Goal: Task Accomplishment & Management: Use online tool/utility

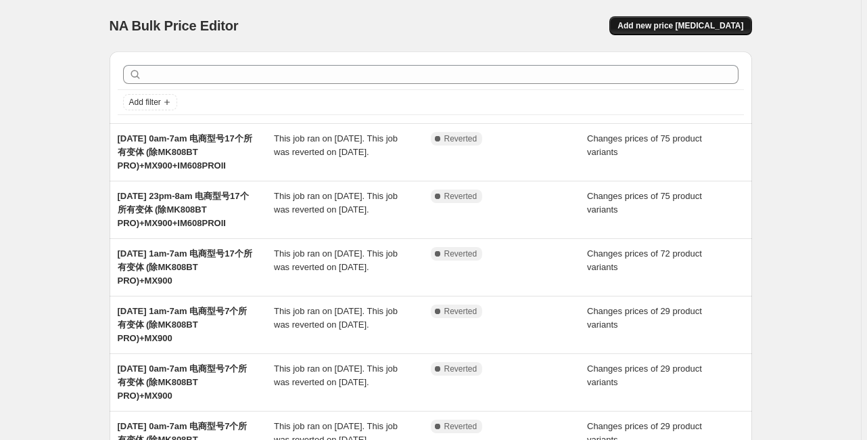
click at [666, 26] on span "Add new price [MEDICAL_DATA]" at bounding box center [681, 25] width 126 height 11
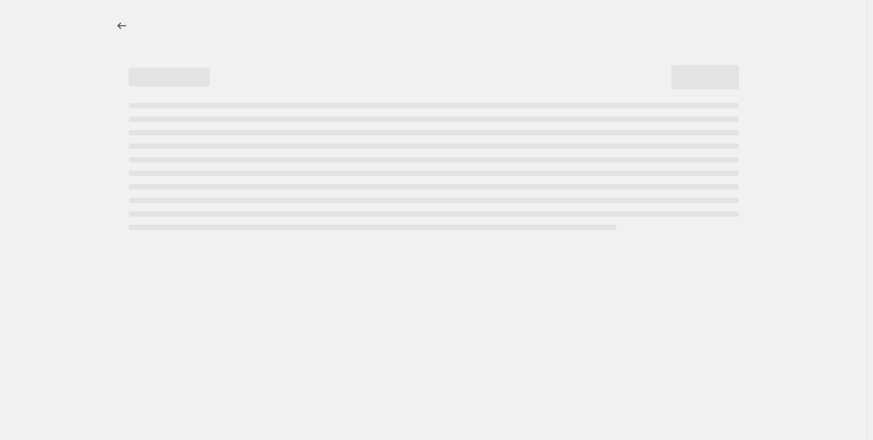
select select "percentage"
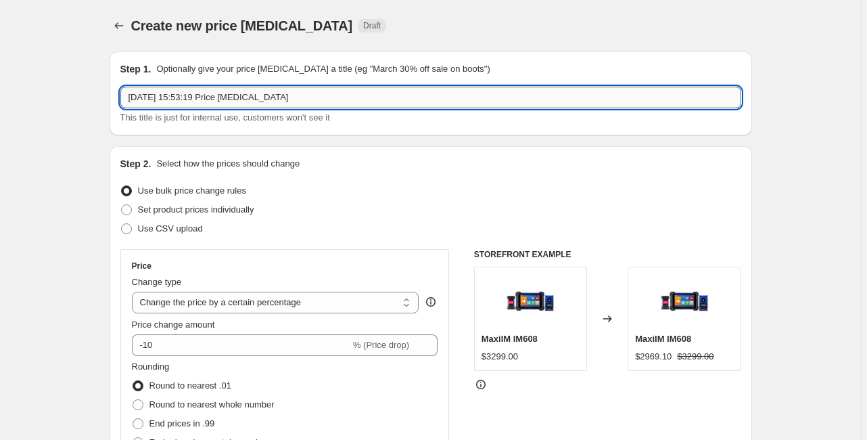
click at [160, 99] on input "[DATE] 15:53:19 Price [MEDICAL_DATA]" at bounding box center [430, 98] width 621 height 22
click at [124, 25] on icon "Price change jobs" at bounding box center [119, 26] width 14 height 14
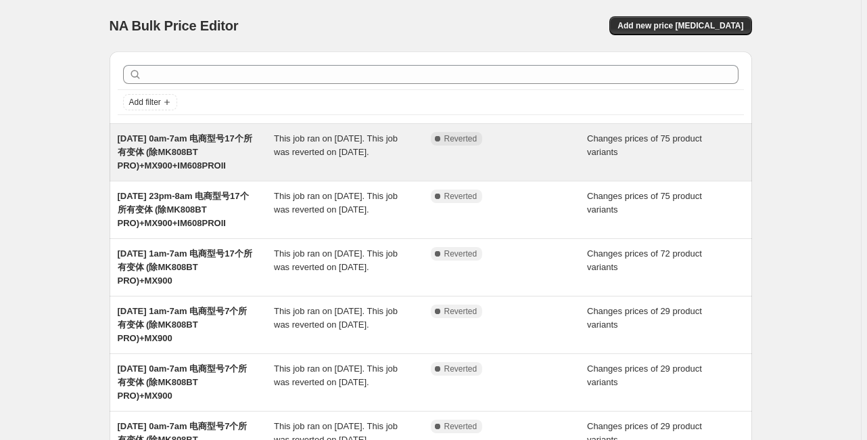
click at [254, 144] on div "[DATE] 0am-7am 电商型号17个所有变体 (除MK808BT PRO)+MX900+IM608PROII" at bounding box center [196, 152] width 157 height 41
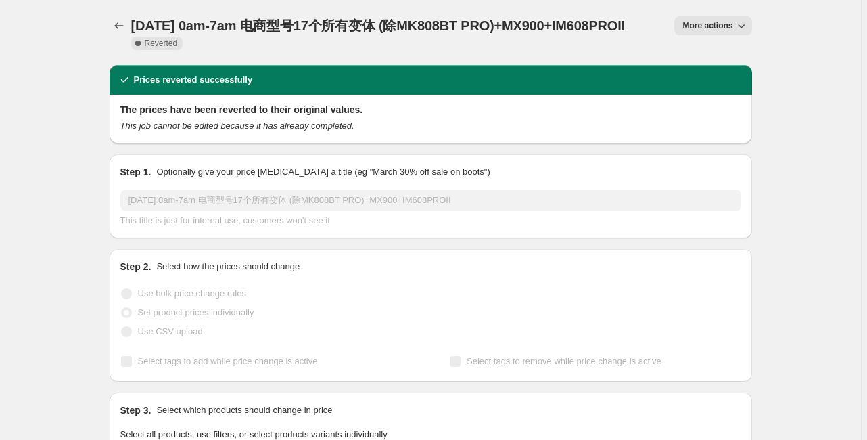
click at [690, 23] on span "More actions" at bounding box center [708, 25] width 50 height 11
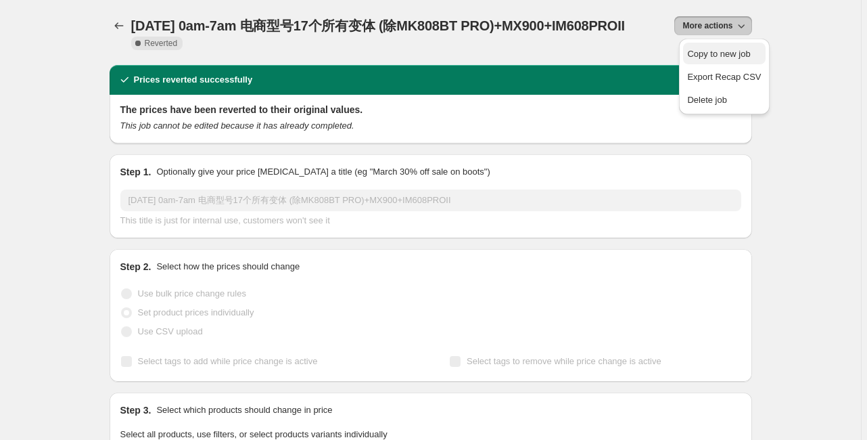
click at [694, 49] on span "Copy to new job" at bounding box center [718, 54] width 63 height 10
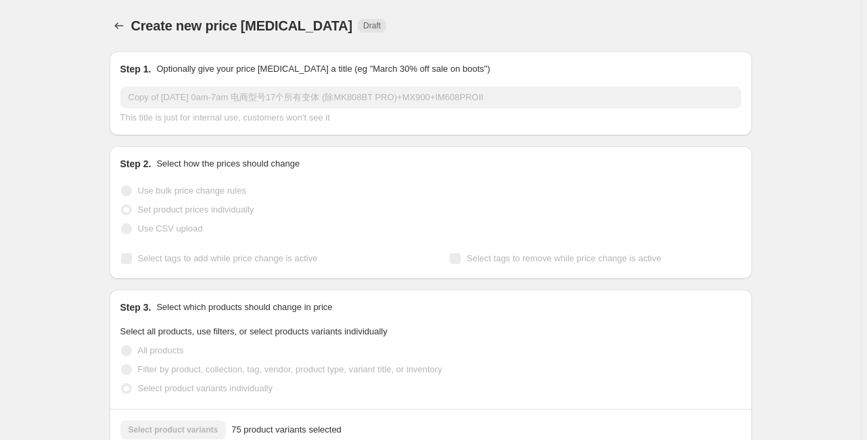
click at [192, 97] on input "Copy of [DATE] 0am-7am 电商型号17个所有变体 (除MK808BT PRO)+MX900+IM608PROII" at bounding box center [430, 98] width 621 height 22
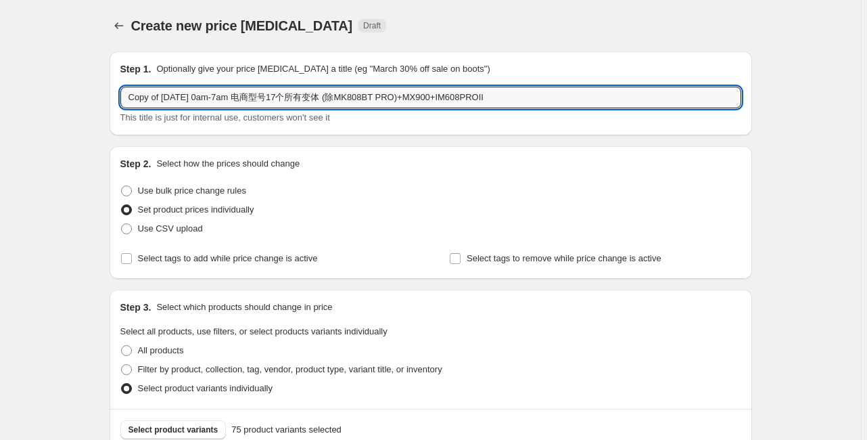
drag, startPoint x: 164, startPoint y: 95, endPoint x: 99, endPoint y: 98, distance: 65.7
click at [179, 97] on input "[DATE] 0am-7am 电商型号17个所有变体 (除MK808BT PRO)+MX900+IM608PROII" at bounding box center [430, 98] width 621 height 22
click at [197, 97] on input "[DATE] 0am-7am 电商型号17个所有变体 (除MK808BT PRO)+MX900+IM608PROII" at bounding box center [430, 98] width 621 height 22
click at [225, 96] on input "[DATE] 1.5am-7am 电商型号17个所有变体 (除MK808BT PRO)+MX900+IM608PROII" at bounding box center [430, 98] width 621 height 22
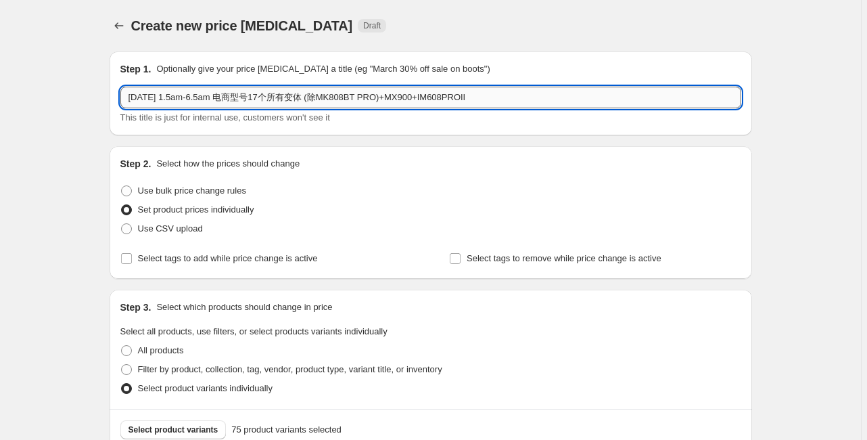
click at [203, 98] on input "[DATE] 1.5am-6.5am 电商型号17个所有变体 (除MK808BT PRO)+MX900+IM608PROII" at bounding box center [430, 98] width 621 height 22
click at [233, 97] on input "[DATE] 1:30am-6.5am 电商型号17个所有变体 (除MK808BT PRO)+MX900+IM608PROII" at bounding box center [430, 98] width 621 height 22
type input "[DATE] 1:30am-6:30am 电商型号17个所有变体 (除MK808BT PRO)+MX900+IM608PROII"
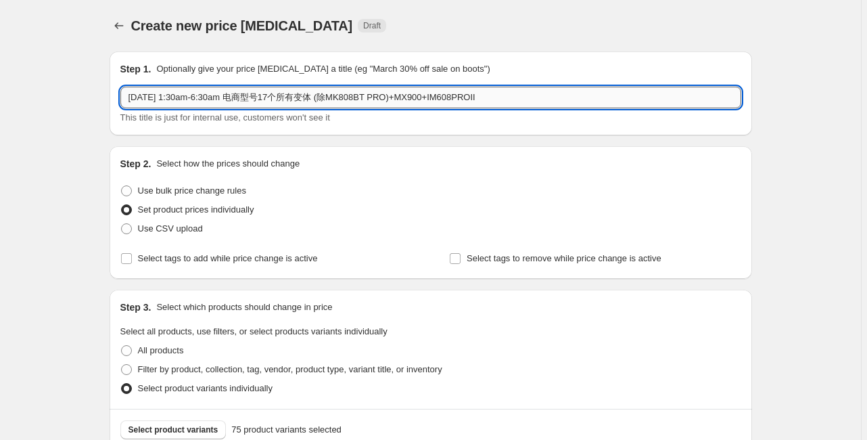
drag, startPoint x: 422, startPoint y: 97, endPoint x: 508, endPoint y: 92, distance: 86.1
click at [508, 92] on input "[DATE] 1:30am-6:30am 电商型号17个所有变体 (除MK808BT PRO)+MX900+IM608PROII" at bounding box center [430, 98] width 621 height 22
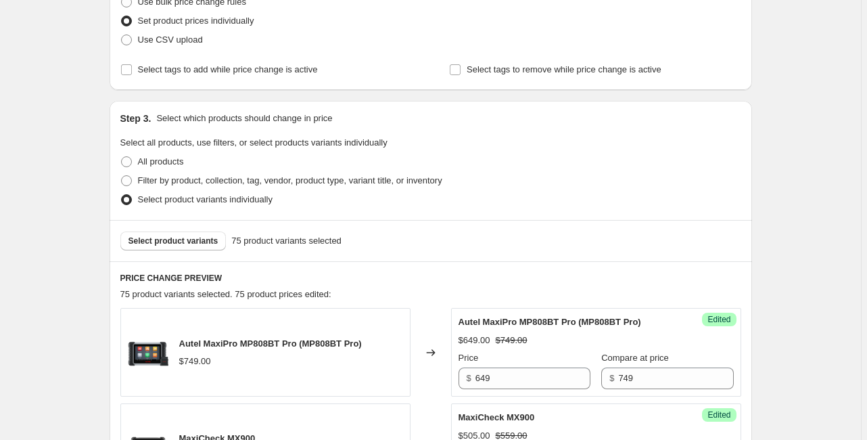
scroll to position [271, 0]
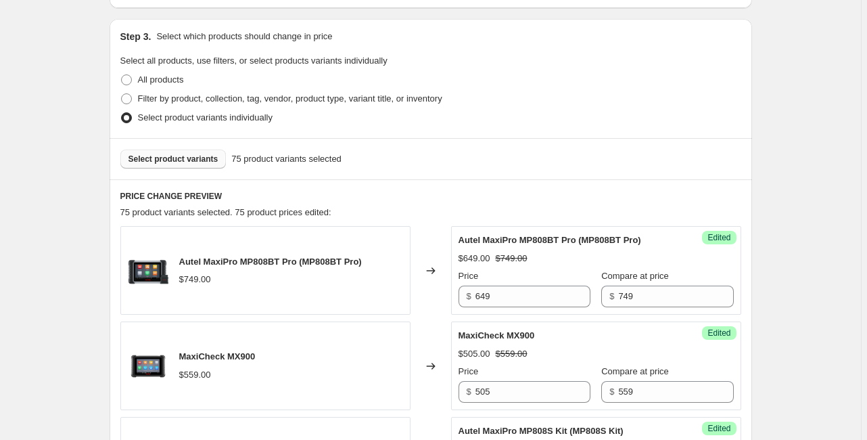
click at [174, 156] on span "Select product variants" at bounding box center [174, 159] width 90 height 11
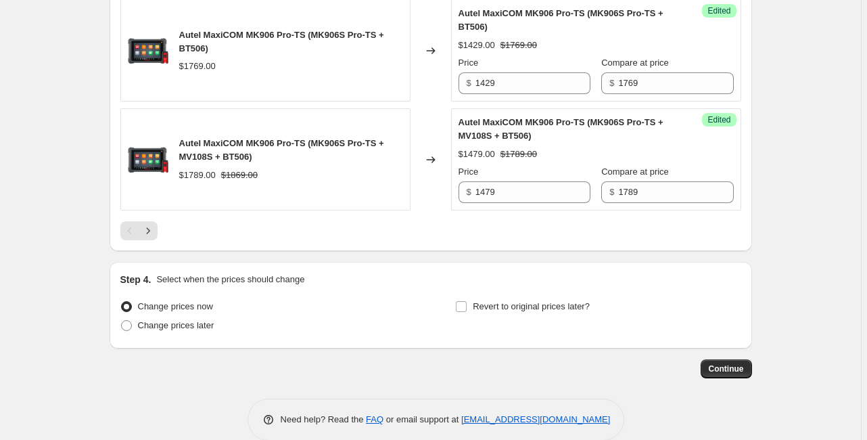
scroll to position [2321, 0]
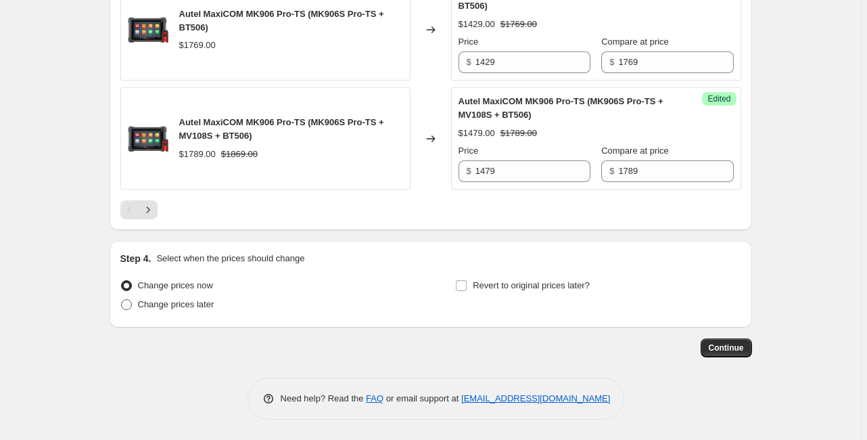
click at [169, 303] on span "Change prices later" at bounding box center [176, 304] width 76 height 10
click at [122, 300] on input "Change prices later" at bounding box center [121, 299] width 1 height 1
radio input "true"
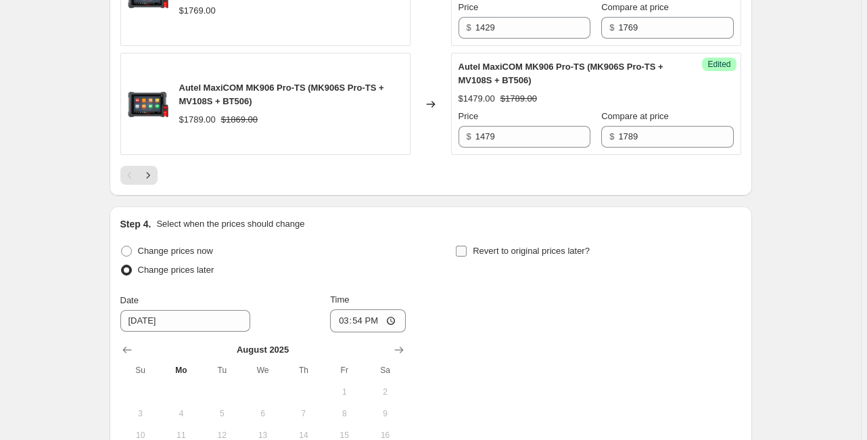
click at [463, 256] on input "Revert to original prices later?" at bounding box center [461, 251] width 11 height 11
checkbox input "true"
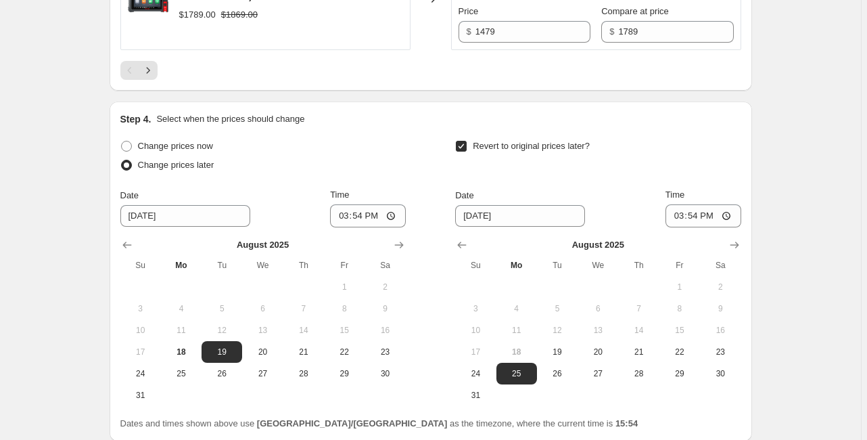
scroll to position [2430, 0]
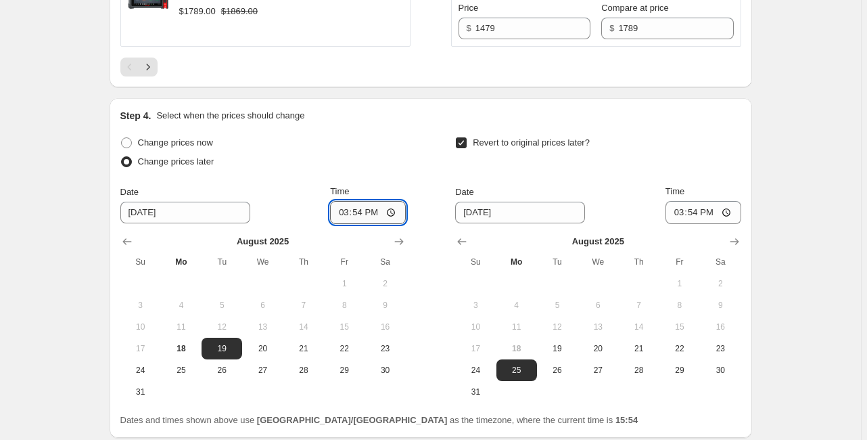
click at [359, 224] on input "15:54" at bounding box center [368, 212] width 76 height 23
type input "01:30"
click at [483, 223] on input "[DATE]" at bounding box center [520, 213] width 130 height 22
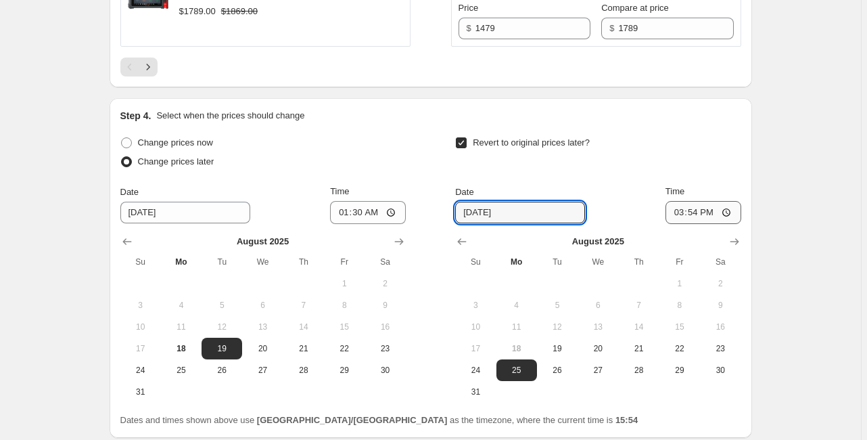
type input "[DATE]"
click at [700, 224] on input "15:54" at bounding box center [704, 212] width 76 height 23
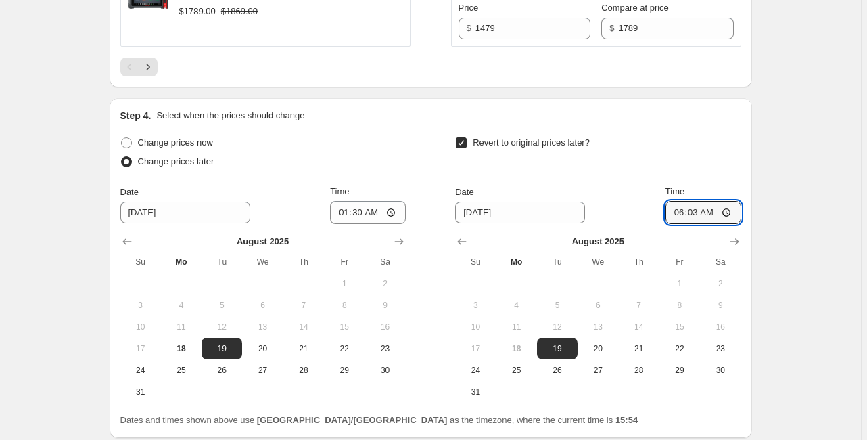
type input "06:30"
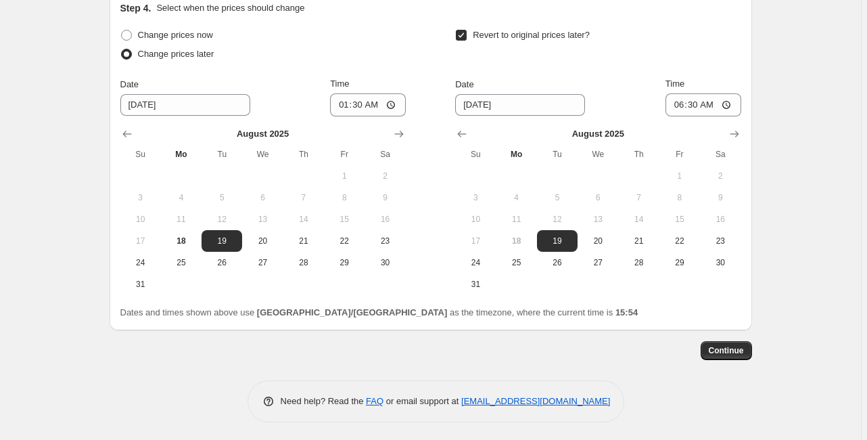
scroll to position [2538, 0]
click at [722, 355] on span "Continue" at bounding box center [726, 349] width 35 height 11
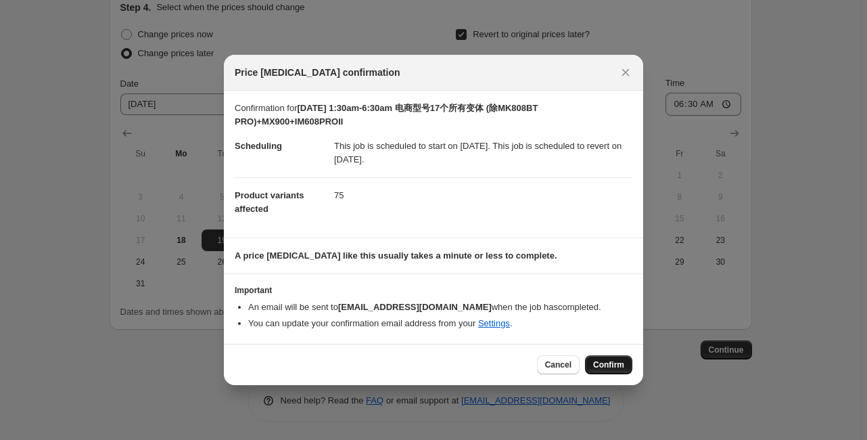
click at [614, 367] on span "Confirm" at bounding box center [608, 364] width 31 height 11
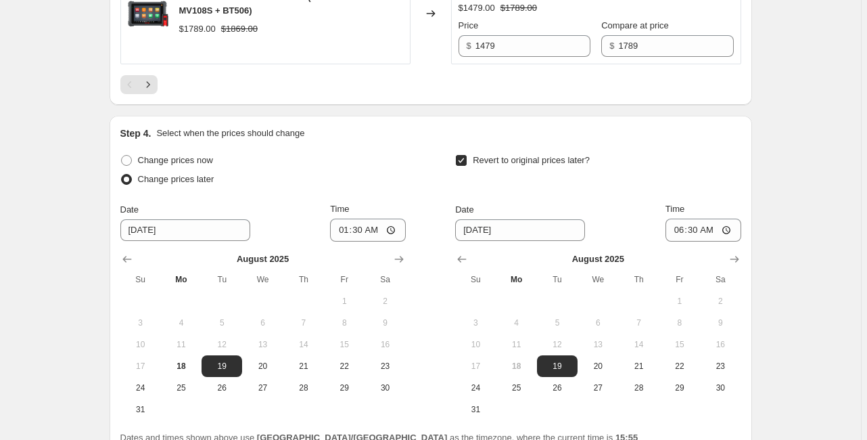
scroll to position [2308, 0]
